Goal: Information Seeking & Learning: Find specific page/section

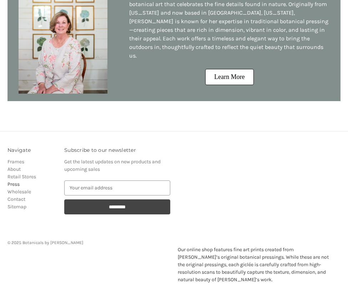
scroll to position [659, 0]
click at [13, 181] on link "Press" at bounding box center [14, 184] width 12 height 6
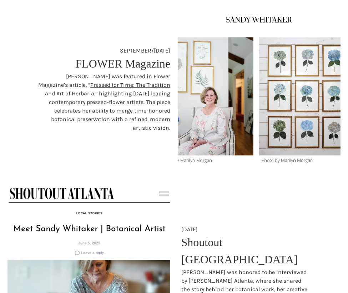
scroll to position [516, 0]
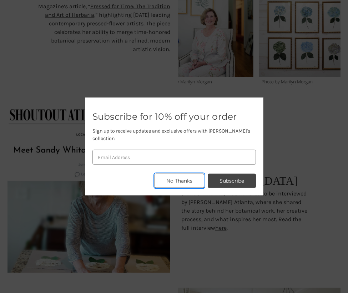
click at [183, 174] on button "No Thanks" at bounding box center [180, 181] width 50 height 14
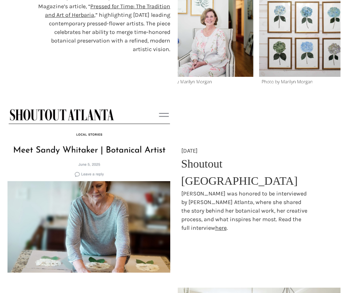
click at [113, 142] on img at bounding box center [89, 189] width 163 height 179
click at [215, 224] on link "here" at bounding box center [220, 227] width 11 height 7
